Goal: Use online tool/utility: Use online tool/utility

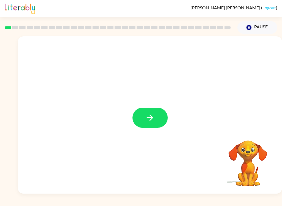
click at [147, 133] on div at bounding box center [150, 114] width 264 height 157
click at [148, 121] on icon "button" at bounding box center [150, 118] width 10 height 10
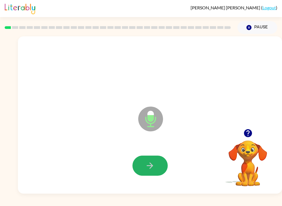
click at [144, 158] on button "button" at bounding box center [150, 166] width 35 height 20
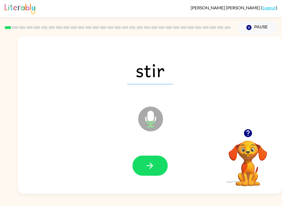
click at [153, 165] on icon "button" at bounding box center [150, 166] width 6 height 6
click at [147, 170] on icon "button" at bounding box center [150, 166] width 10 height 10
click at [151, 164] on icon "button" at bounding box center [150, 166] width 6 height 6
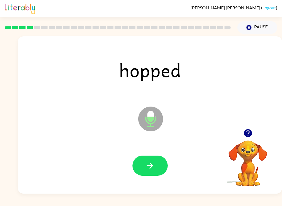
click at [153, 164] on icon "button" at bounding box center [150, 166] width 10 height 10
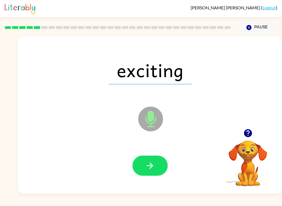
click at [153, 163] on icon "button" at bounding box center [150, 166] width 10 height 10
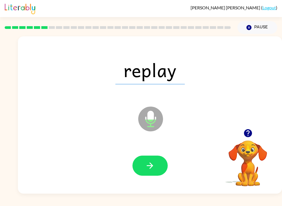
click at [153, 169] on icon "button" at bounding box center [150, 166] width 10 height 10
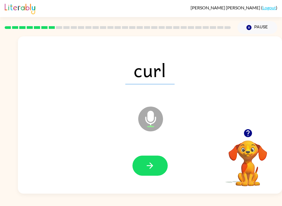
click at [148, 154] on div at bounding box center [149, 165] width 253 height 45
click at [156, 163] on button "button" at bounding box center [150, 166] width 35 height 20
click at [149, 164] on icon "button" at bounding box center [150, 166] width 10 height 10
click at [152, 165] on icon "button" at bounding box center [150, 166] width 6 height 6
click at [149, 163] on icon "button" at bounding box center [150, 166] width 10 height 10
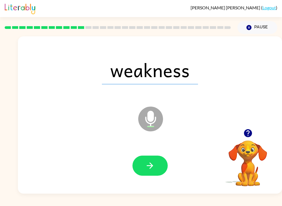
click at [151, 159] on button "button" at bounding box center [150, 166] width 35 height 20
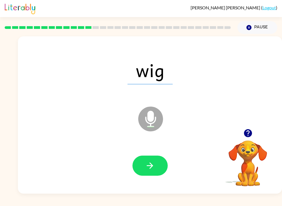
click at [157, 168] on button "button" at bounding box center [150, 166] width 35 height 20
click at [157, 165] on button "button" at bounding box center [150, 166] width 35 height 20
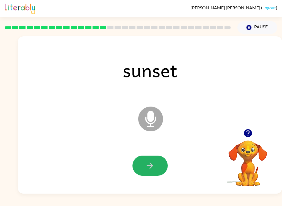
click at [156, 159] on button "button" at bounding box center [150, 166] width 35 height 20
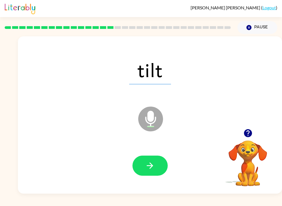
click at [153, 151] on div at bounding box center [149, 165] width 253 height 45
click at [151, 164] on icon "button" at bounding box center [150, 166] width 6 height 6
click at [150, 159] on button "button" at bounding box center [150, 166] width 35 height 20
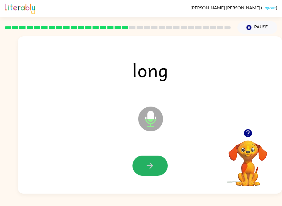
click at [148, 166] on icon "button" at bounding box center [150, 166] width 6 height 6
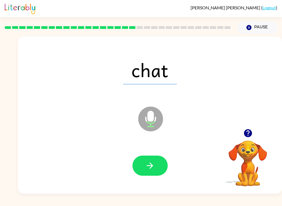
click at [147, 163] on icon "button" at bounding box center [150, 166] width 10 height 10
click at [146, 165] on icon "button" at bounding box center [150, 166] width 10 height 10
click at [151, 159] on button "button" at bounding box center [150, 166] width 35 height 20
click at [144, 161] on button "button" at bounding box center [150, 166] width 35 height 20
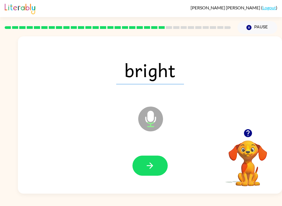
click at [143, 162] on button "button" at bounding box center [150, 166] width 35 height 20
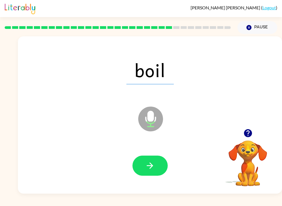
click at [146, 161] on button "button" at bounding box center [150, 166] width 35 height 20
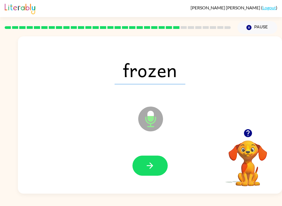
click at [149, 166] on icon "button" at bounding box center [150, 166] width 6 height 6
click at [151, 164] on icon "button" at bounding box center [150, 166] width 6 height 6
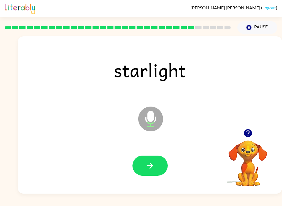
click at [141, 160] on button "button" at bounding box center [150, 166] width 35 height 20
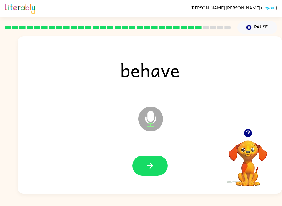
click at [150, 162] on icon "button" at bounding box center [150, 166] width 10 height 10
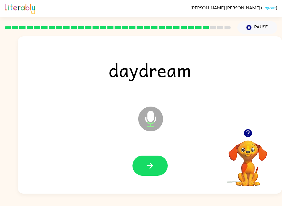
click at [146, 159] on button "button" at bounding box center [150, 166] width 35 height 20
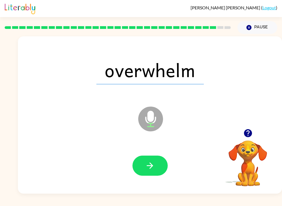
click at [144, 161] on button "button" at bounding box center [150, 166] width 35 height 20
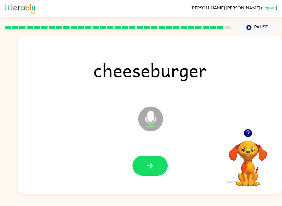
click at [144, 164] on button "button" at bounding box center [150, 166] width 35 height 20
